Goal: Find contact information: Find contact information

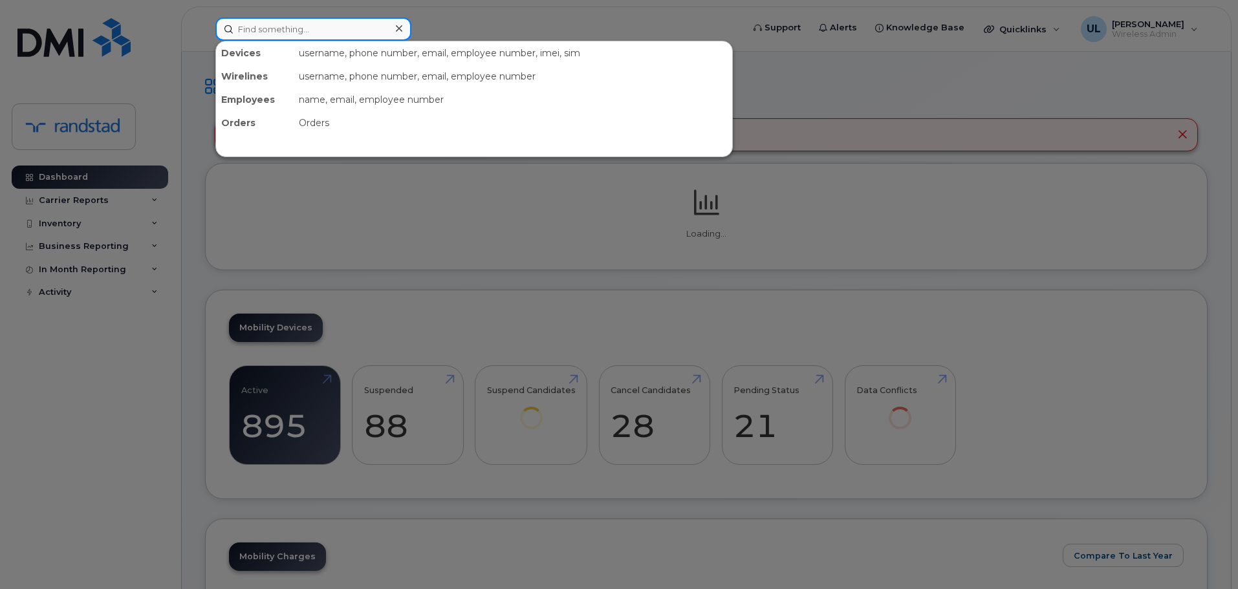
click at [340, 28] on input at bounding box center [313, 28] width 196 height 23
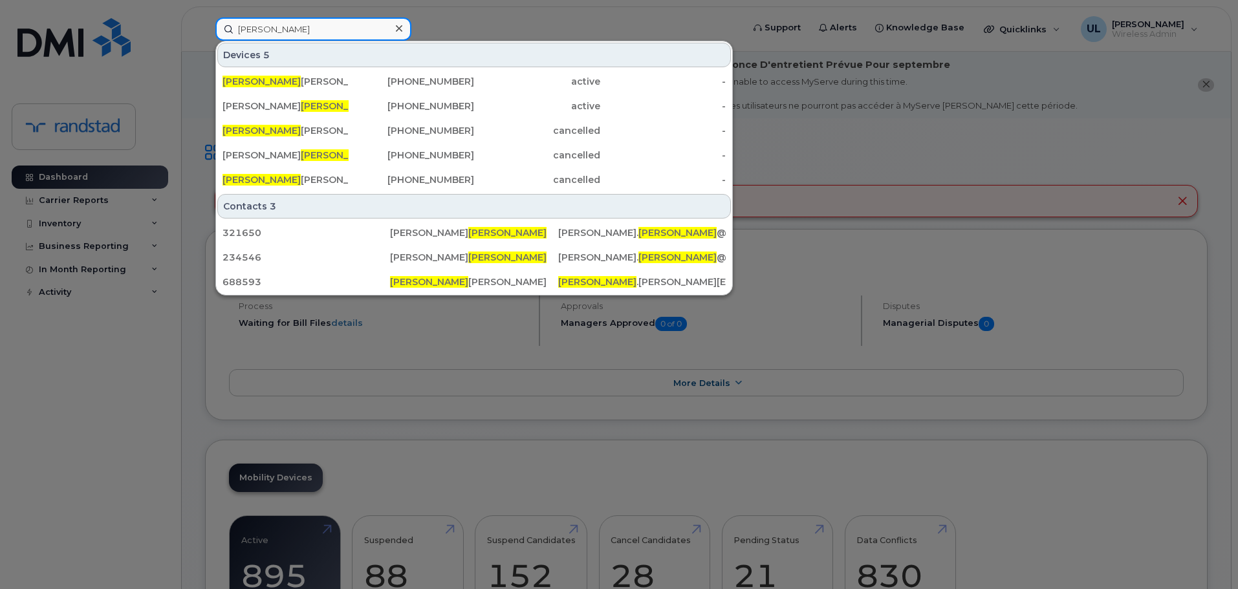
type input "[PERSON_NAME]"
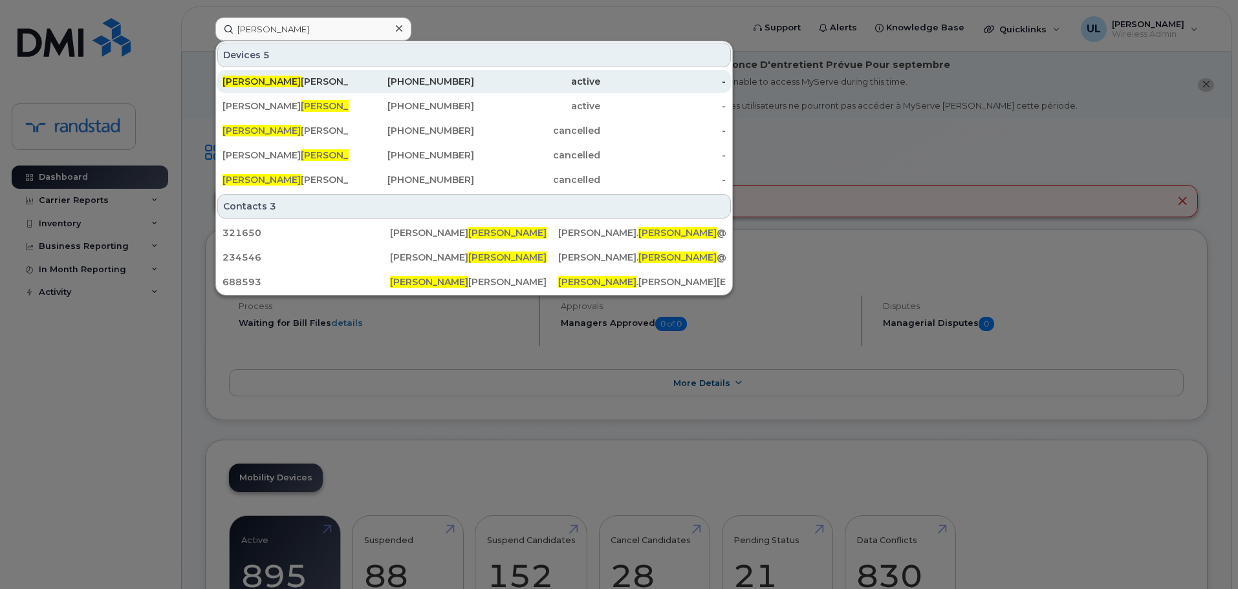
click at [389, 79] on div "[PHONE_NUMBER]" at bounding box center [412, 81] width 126 height 13
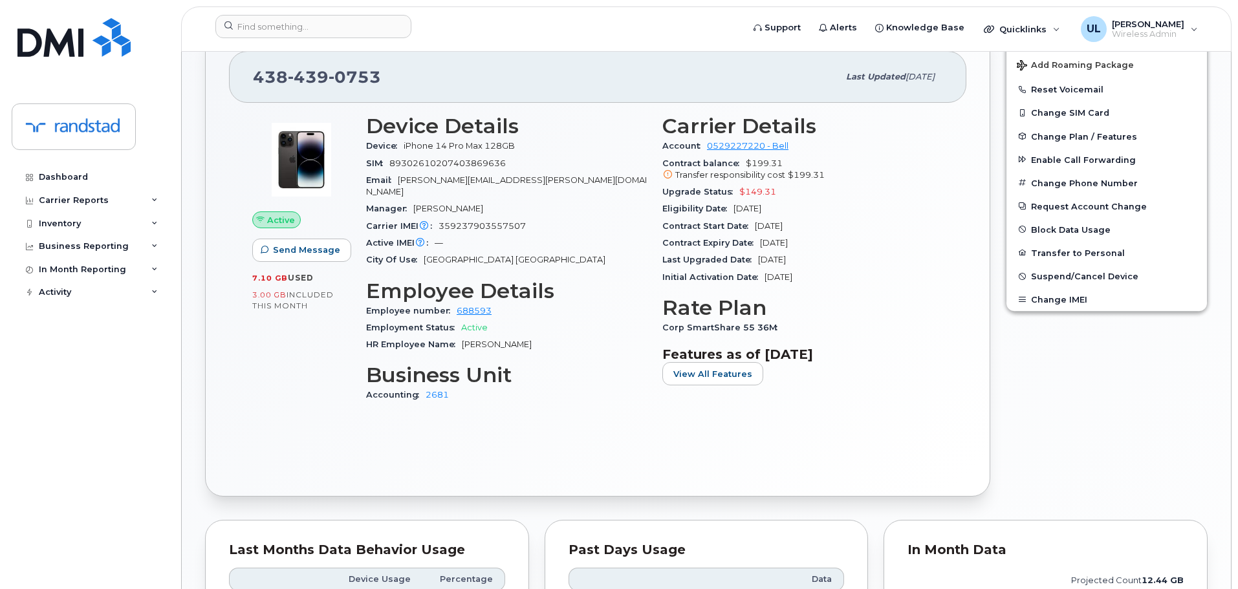
scroll to position [324, 0]
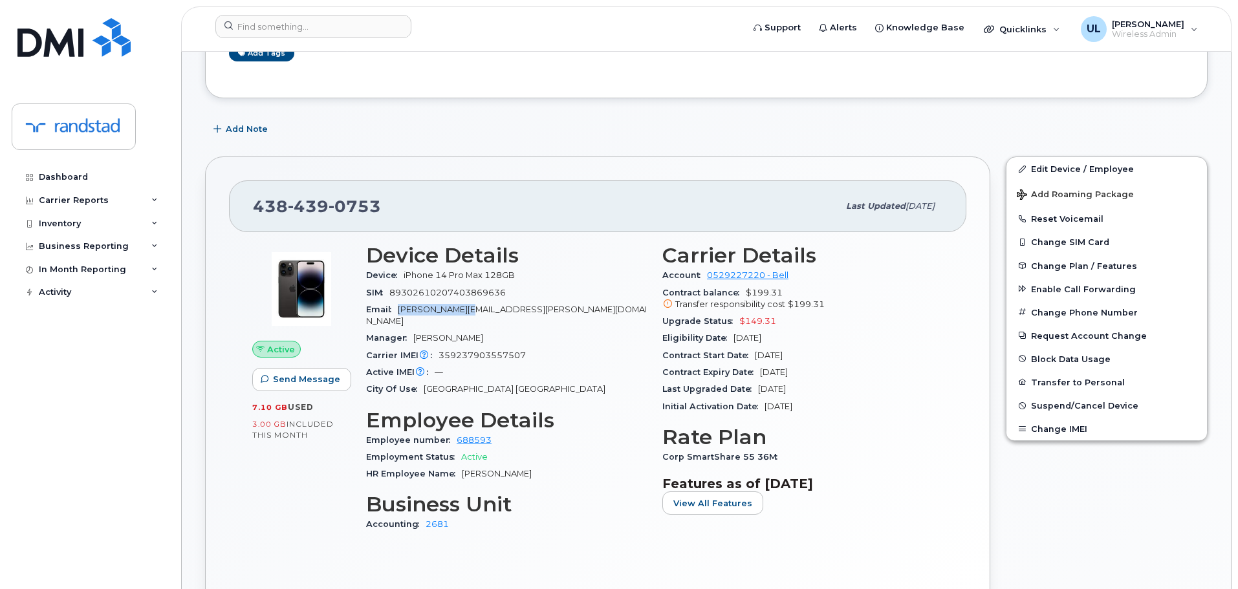
drag, startPoint x: 399, startPoint y: 311, endPoint x: 459, endPoint y: 313, distance: 59.6
click at [459, 313] on div "Email nelson.teixeira@randstad.ca" at bounding box center [506, 316] width 281 height 29
copy span "nelson.teixeira"
click at [694, 149] on div "438 439 0753 Last updated Aug 26, 2025 Active Send Message 7.10 GB  used 3.00 G…" at bounding box center [597, 391] width 801 height 485
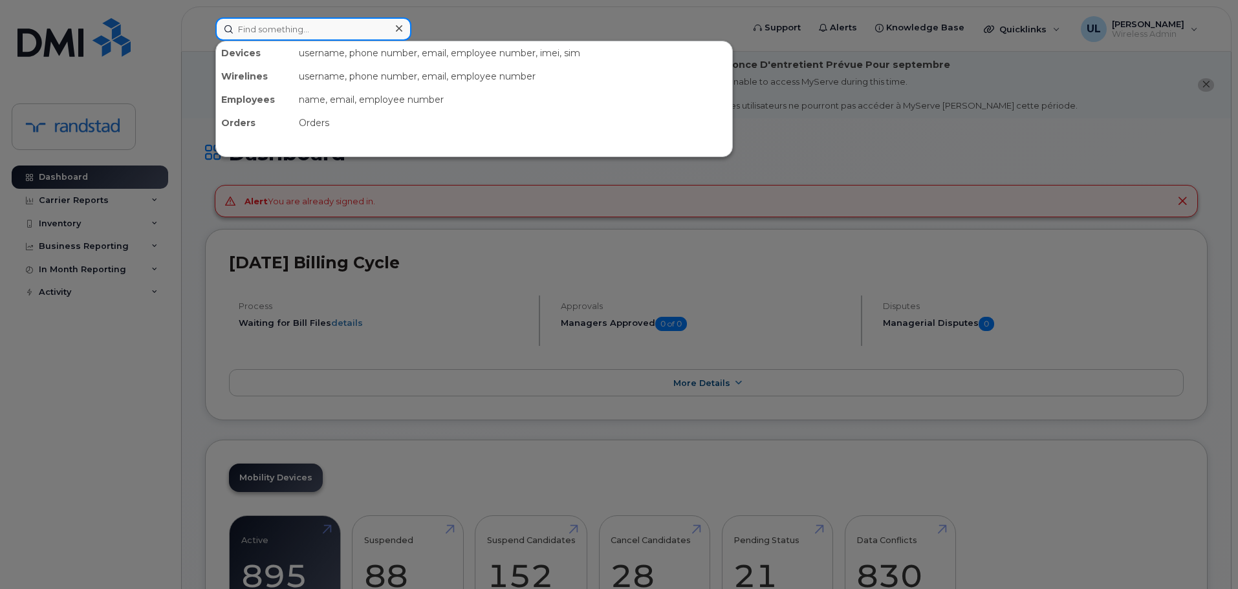
click at [336, 28] on input at bounding box center [313, 28] width 196 height 23
paste input "Grewal"
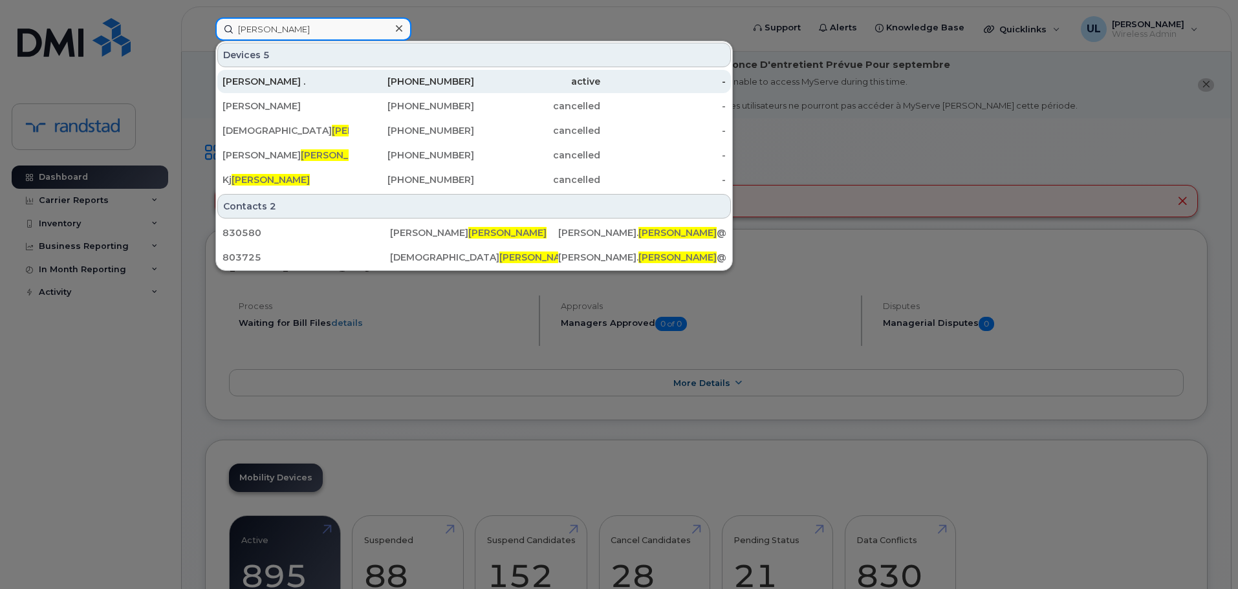
type input "Grewal"
click at [329, 82] on div "Dilpreet ." at bounding box center [286, 81] width 126 height 13
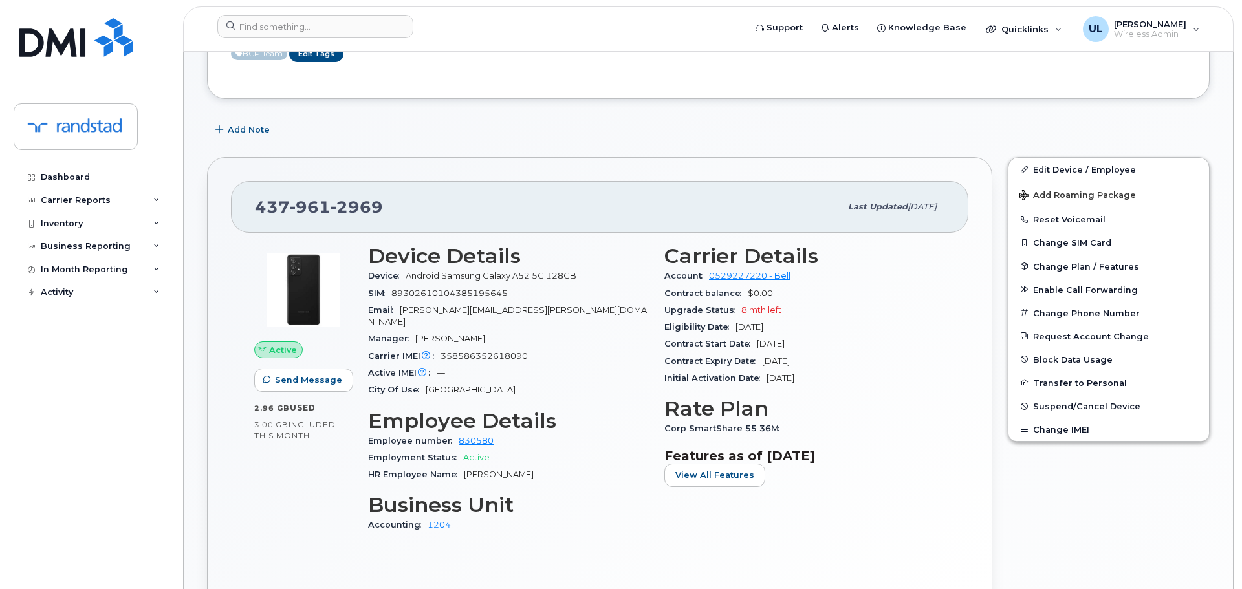
scroll to position [324, 0]
click at [1089, 192] on span "Add Roaming Package" at bounding box center [1075, 196] width 117 height 12
